Goal: Information Seeking & Learning: Learn about a topic

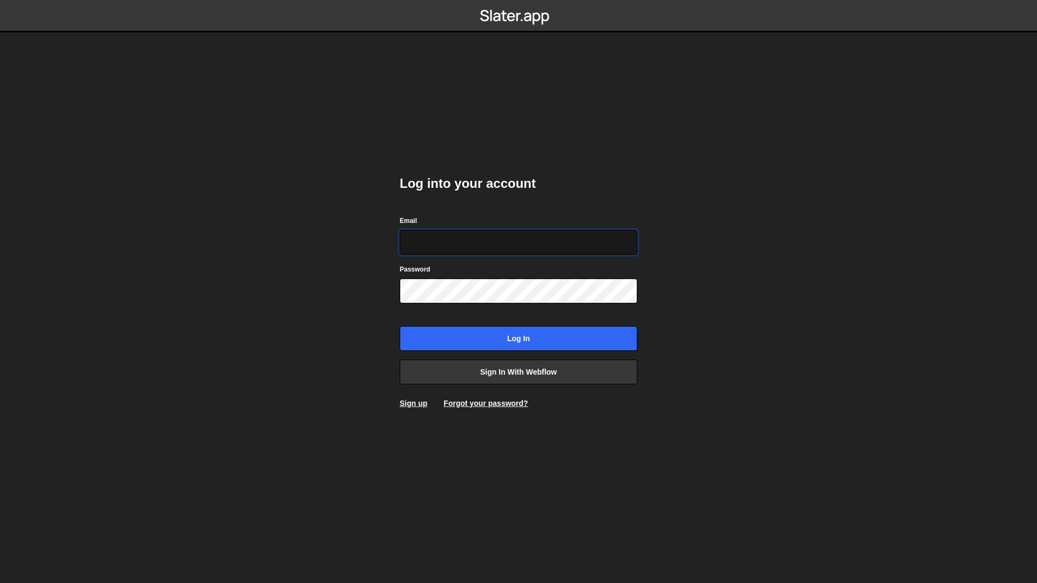
type input "frances@edgarallan.com"
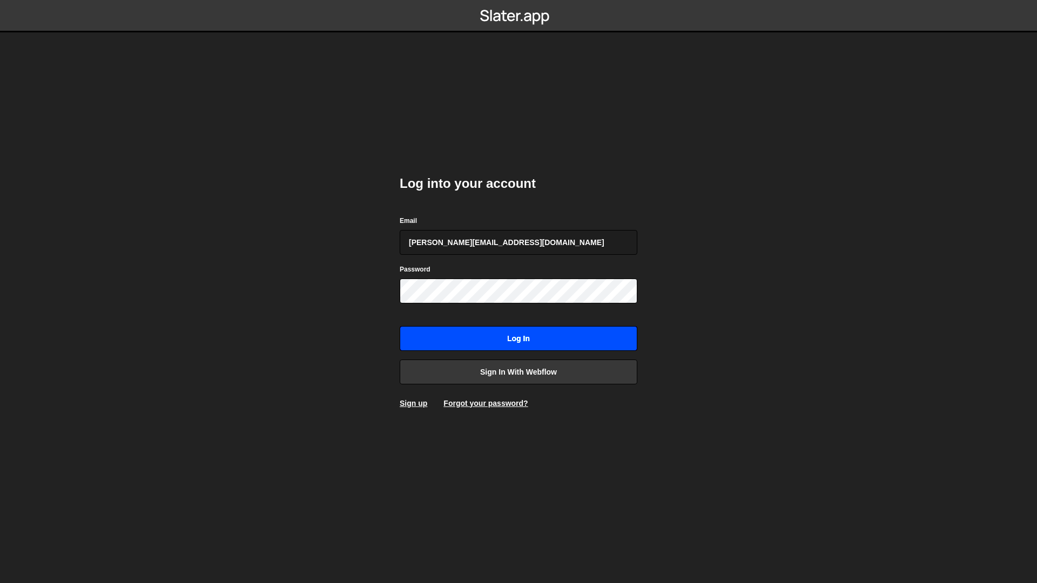
click at [503, 334] on input "Log in" at bounding box center [519, 338] width 238 height 25
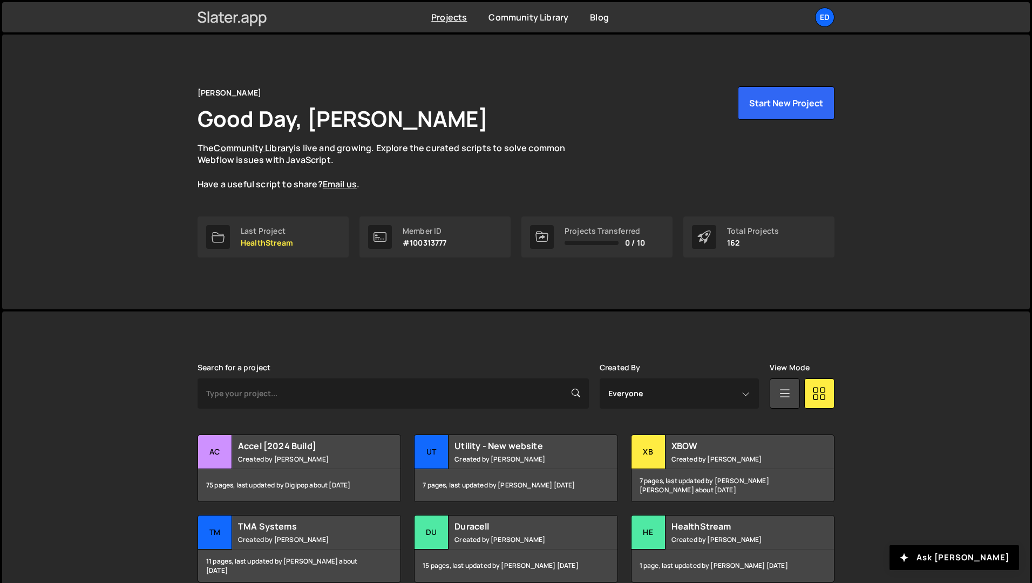
click at [258, 18] on icon at bounding box center [233, 17] width 70 height 18
click at [494, 18] on link "Community Library" at bounding box center [529, 17] width 80 height 12
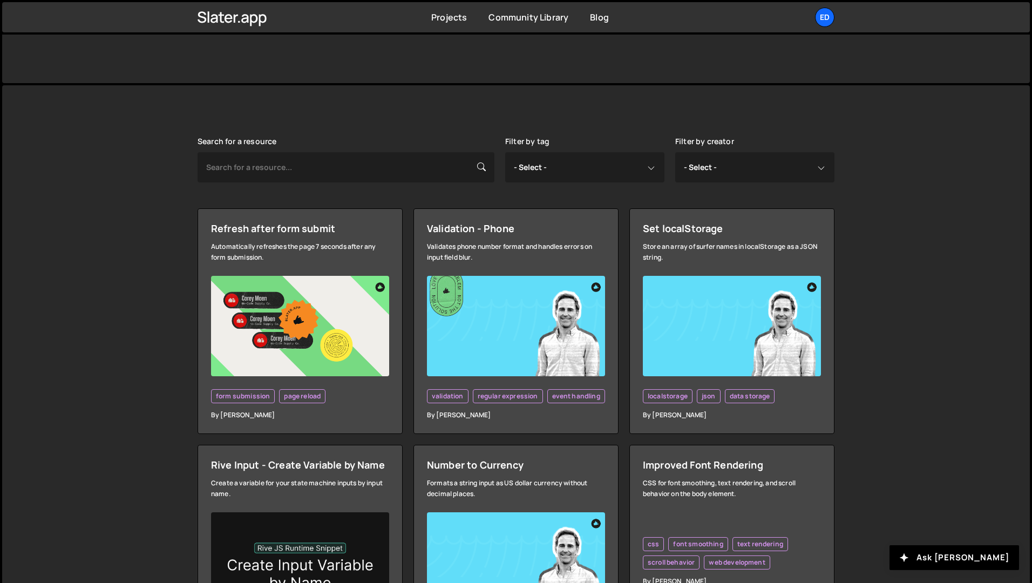
scroll to position [189, 0]
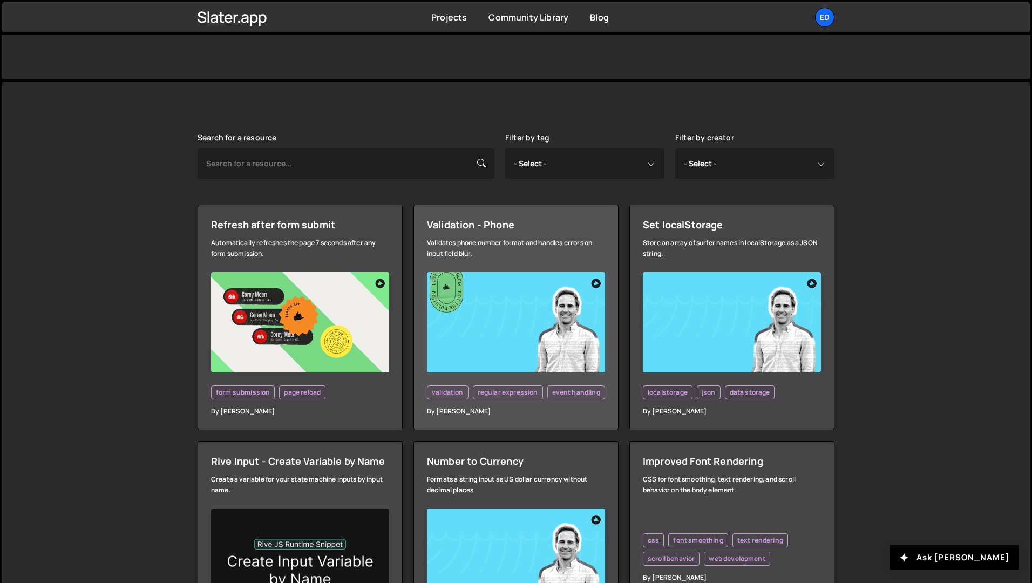
click at [464, 252] on div "Validates phone number format and handles errors on input field blur." at bounding box center [516, 249] width 178 height 22
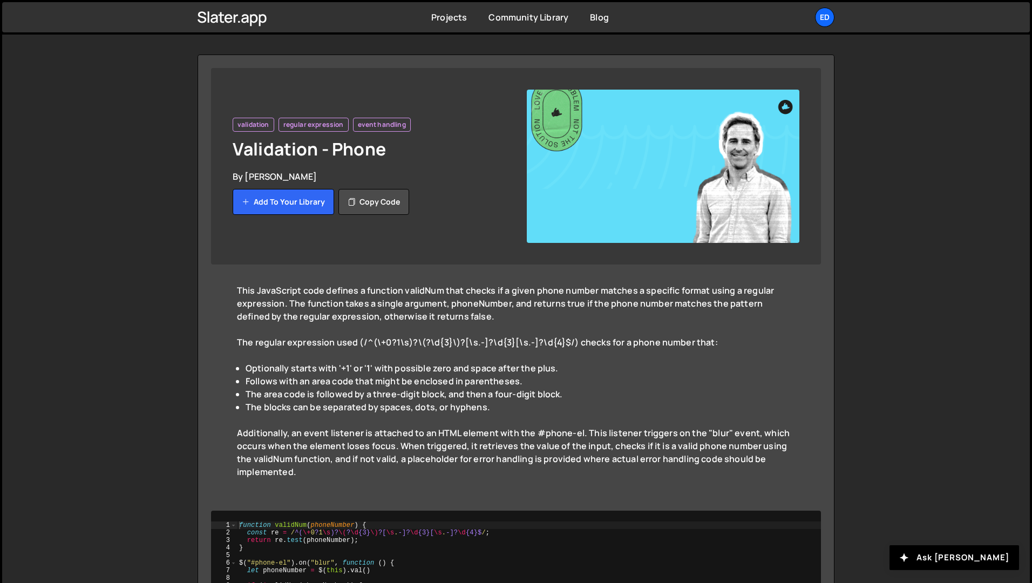
scroll to position [177, 0]
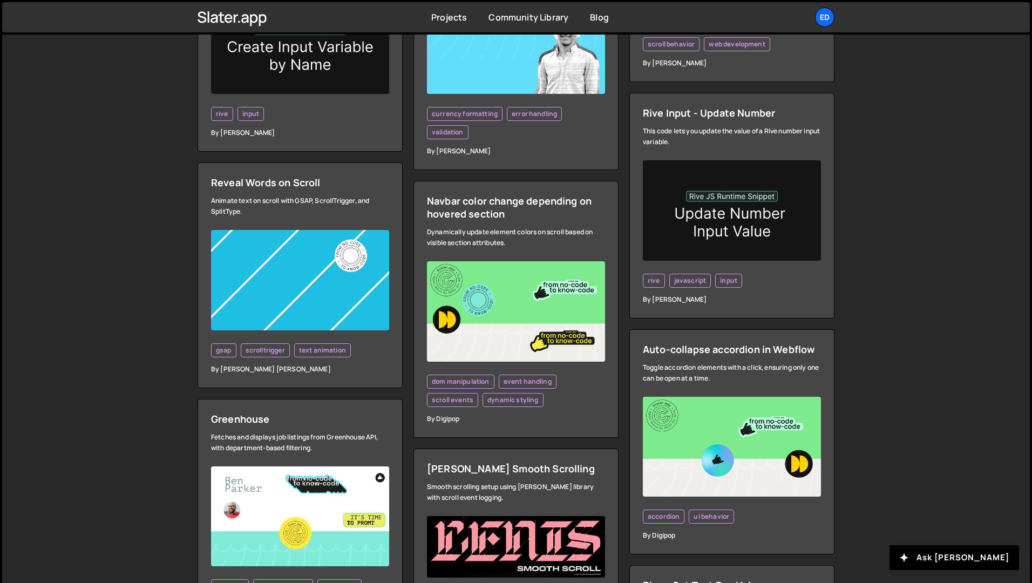
scroll to position [706, 0]
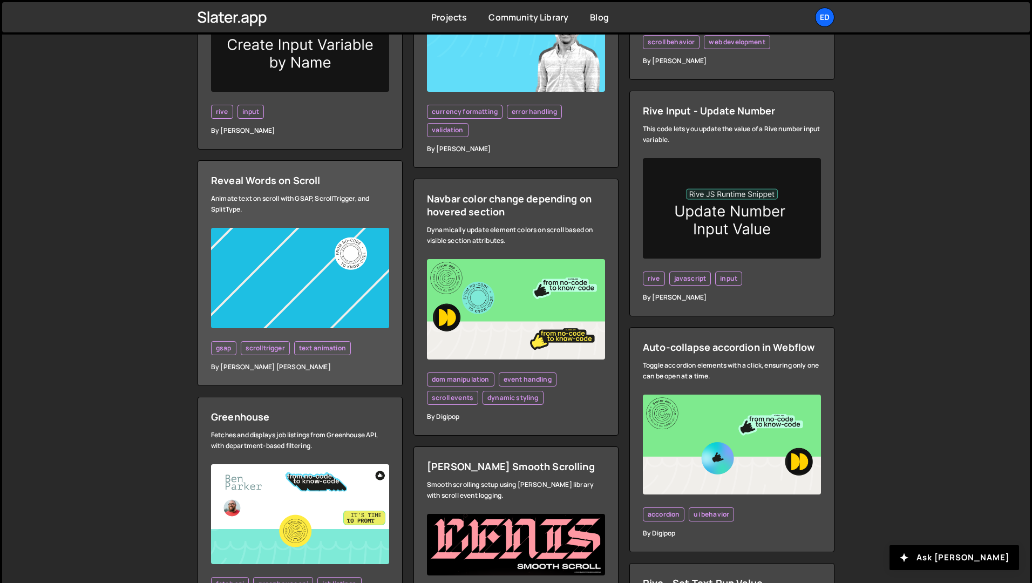
click at [303, 204] on div "Animate text on scroll with GSAP, ScrollTrigger, and SplitType." at bounding box center [300, 204] width 178 height 22
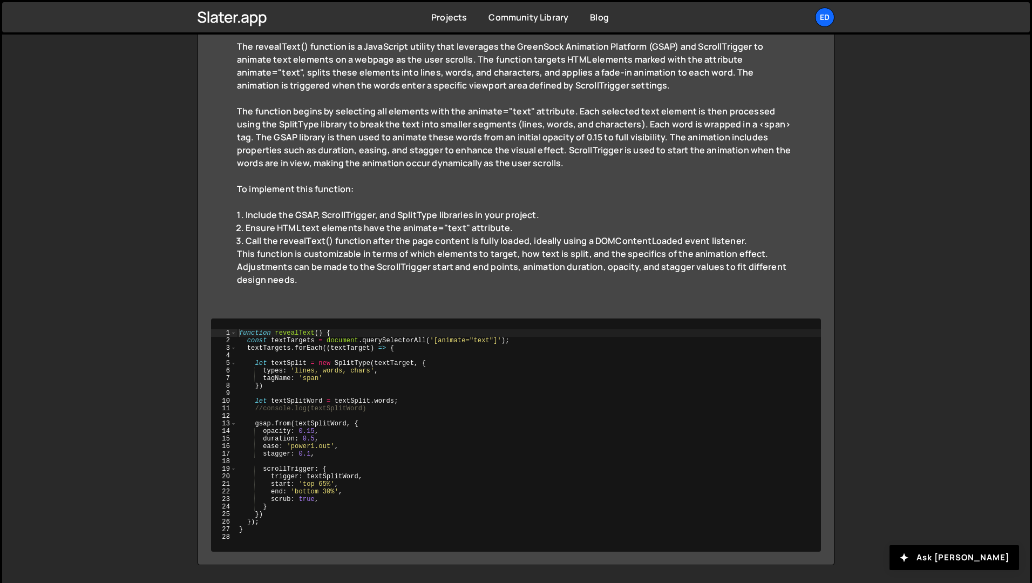
scroll to position [311, 0]
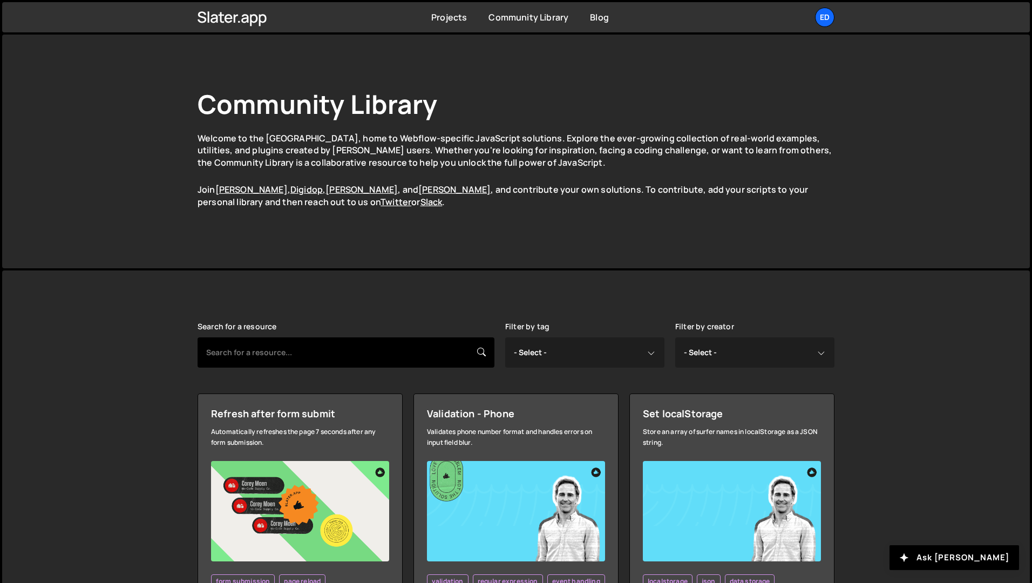
click at [320, 355] on input "text" at bounding box center [346, 352] width 297 height 30
type input "ellipsis"
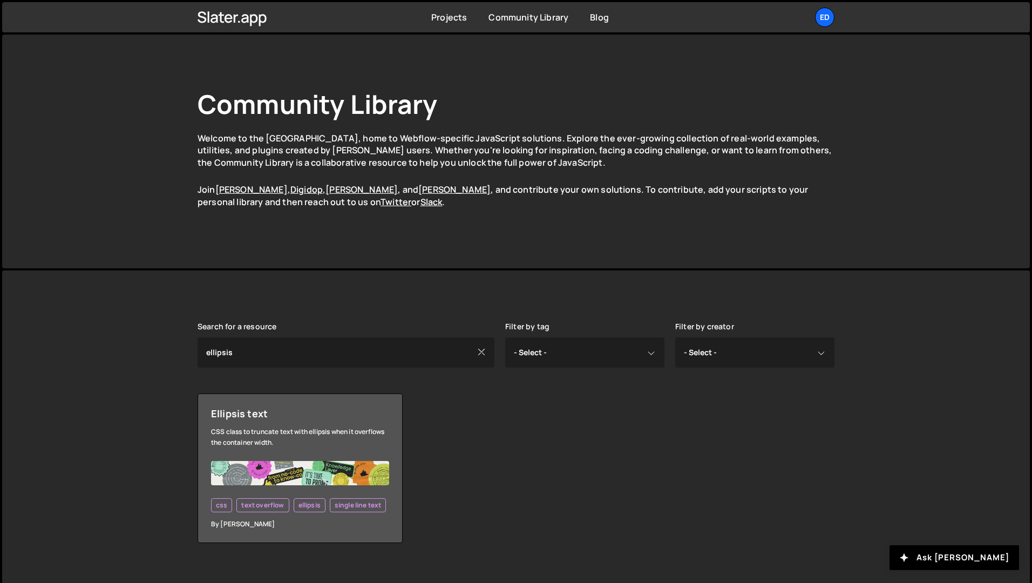
click at [260, 432] on div "CSS class to truncate text with ellipsis when it overflows the container width." at bounding box center [300, 437] width 178 height 22
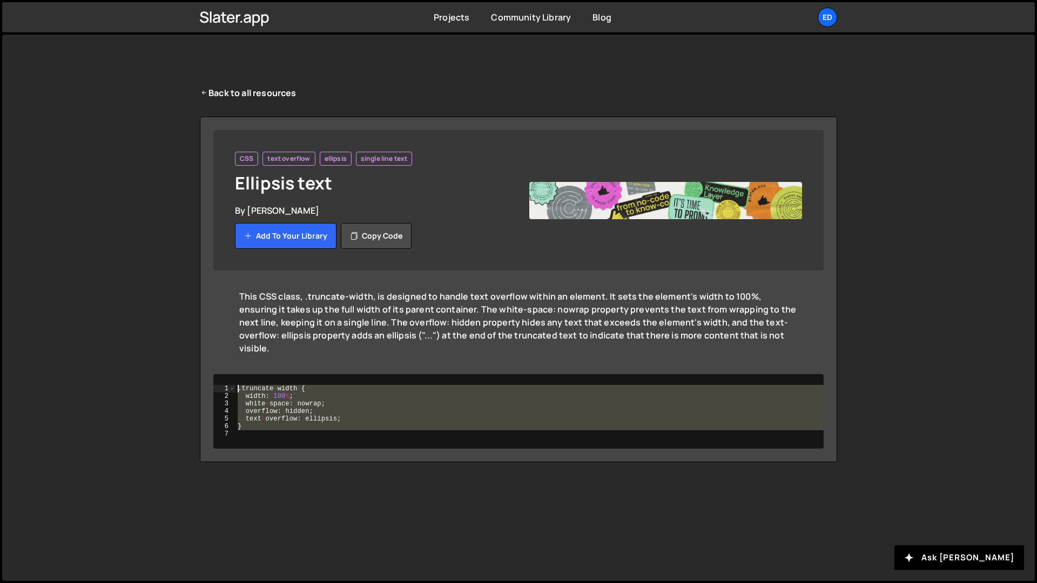
drag, startPoint x: 249, startPoint y: 419, endPoint x: 230, endPoint y: 365, distance: 57.2
click at [230, 374] on div "1 2 3 4 5 6 7 . truncate - width { width : 100 % ; white - space : nowrap ; ove…" at bounding box center [518, 411] width 610 height 75
type textarea ".truncate-width { width: 100%;"
